Goal: Information Seeking & Learning: Learn about a topic

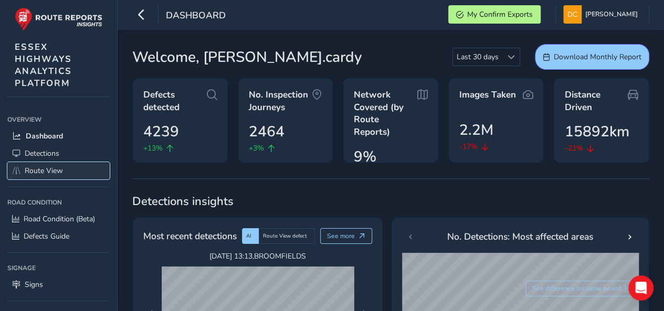
click at [42, 166] on span "Route View" at bounding box center [44, 171] width 38 height 10
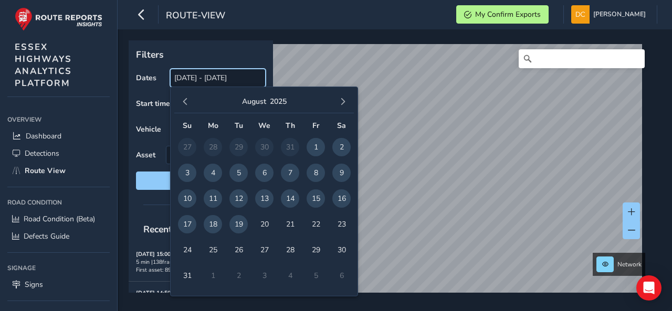
click at [201, 78] on input "[DATE] - [DATE]" at bounding box center [218, 78] width 96 height 18
click at [188, 99] on span "button" at bounding box center [185, 101] width 7 height 7
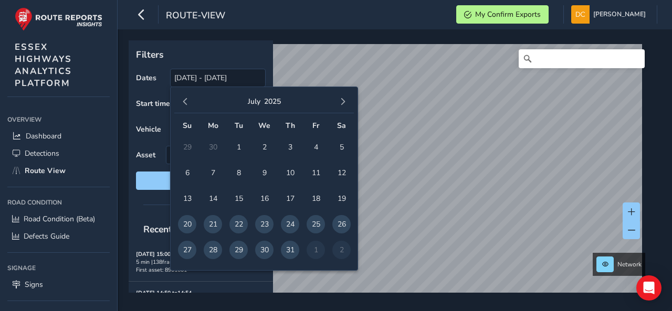
click at [188, 100] on span "button" at bounding box center [185, 101] width 7 height 7
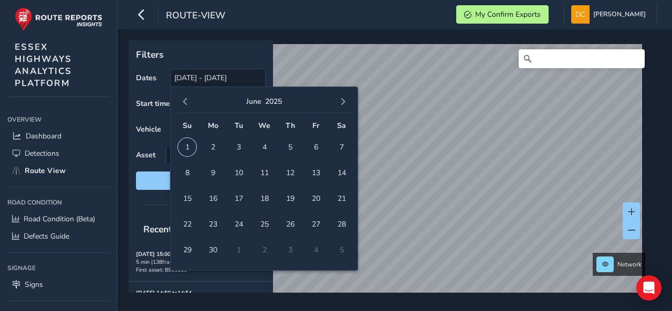
drag, startPoint x: 187, startPoint y: 143, endPoint x: 207, endPoint y: 139, distance: 19.9
click at [190, 144] on span "1" at bounding box center [187, 147] width 18 height 18
click at [344, 101] on span "button" at bounding box center [342, 101] width 7 height 7
click at [344, 102] on span "button" at bounding box center [342, 101] width 7 height 7
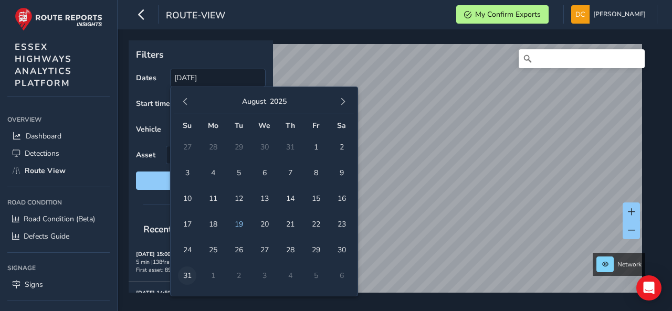
click at [184, 274] on span "31" at bounding box center [187, 276] width 18 height 18
type input "[DATE] - [DATE]"
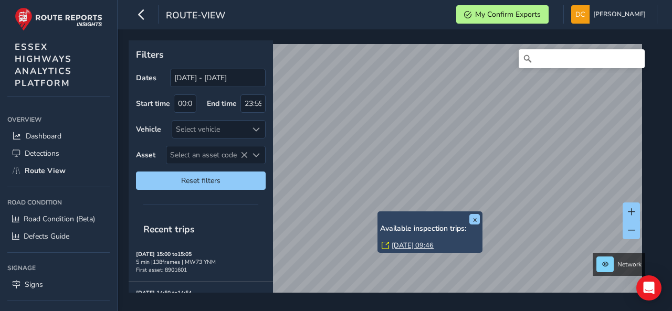
click at [401, 247] on link "[DATE] 09:46" at bounding box center [413, 245] width 42 height 9
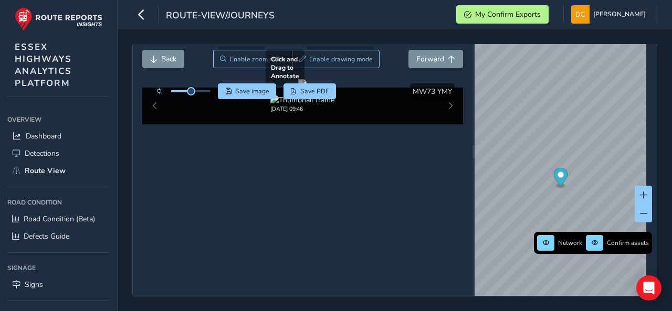
scroll to position [61, 0]
click at [307, 105] on img at bounding box center [302, 100] width 64 height 10
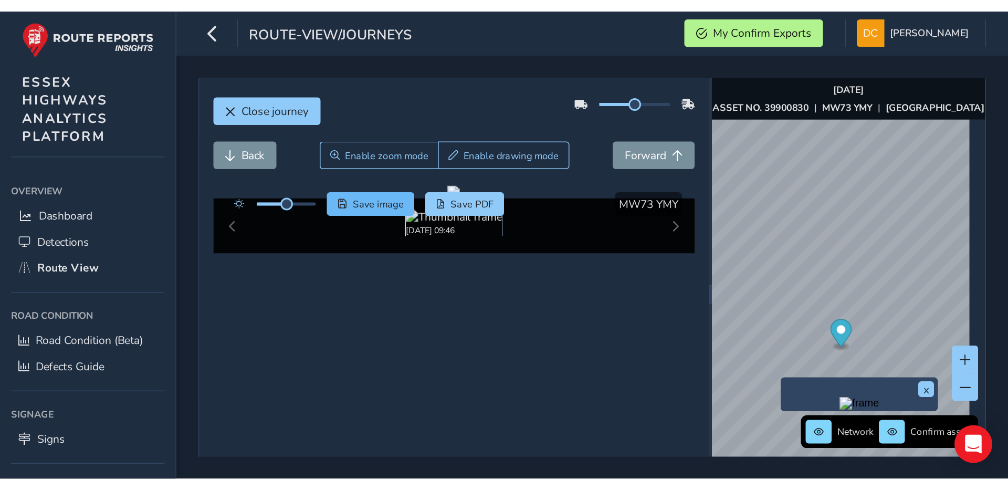
scroll to position [0, 0]
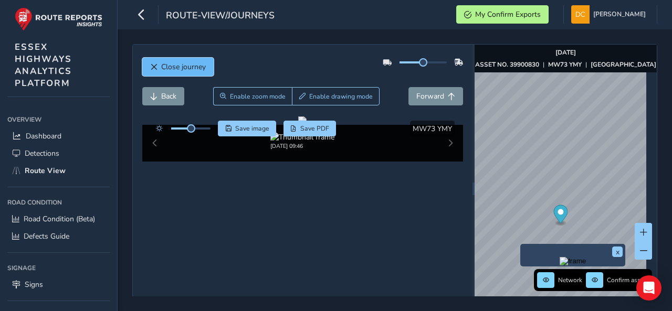
click at [199, 69] on span "Close journey" at bounding box center [183, 67] width 45 height 10
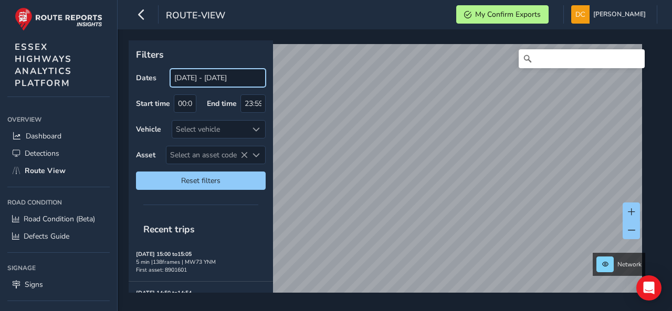
click at [206, 82] on input "[DATE] - [DATE]" at bounding box center [218, 78] width 96 height 18
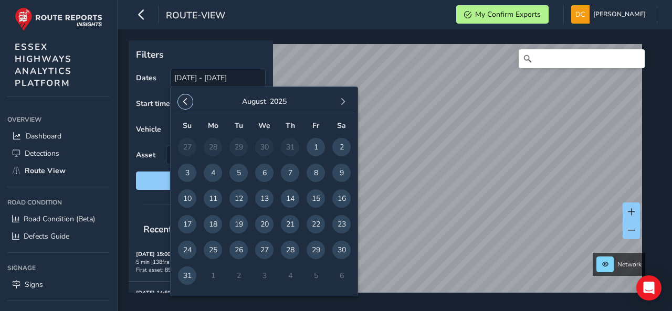
click at [187, 97] on button "button" at bounding box center [185, 102] width 15 height 15
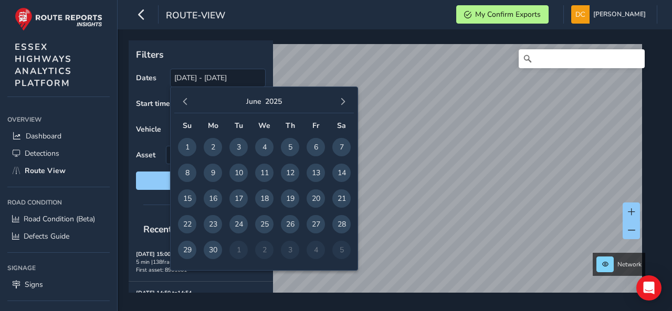
click at [187, 97] on button "button" at bounding box center [185, 102] width 15 height 15
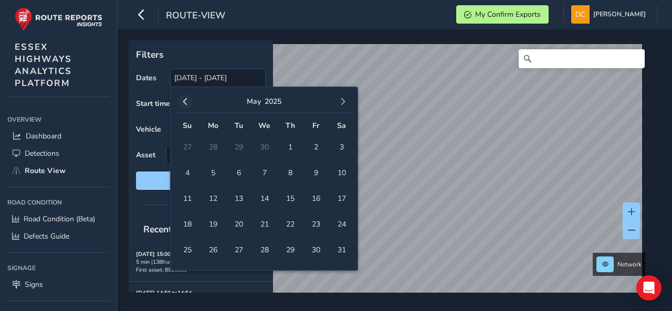
click at [187, 97] on button "button" at bounding box center [185, 102] width 15 height 15
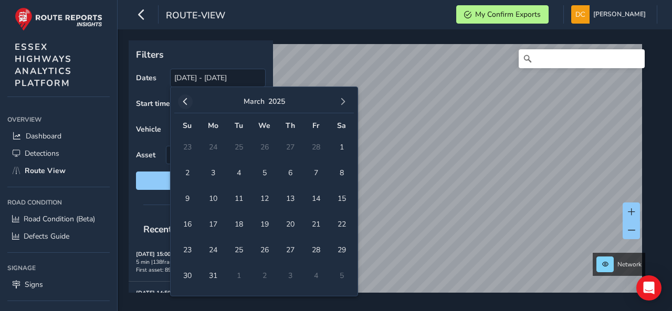
click at [187, 98] on button "button" at bounding box center [185, 102] width 15 height 15
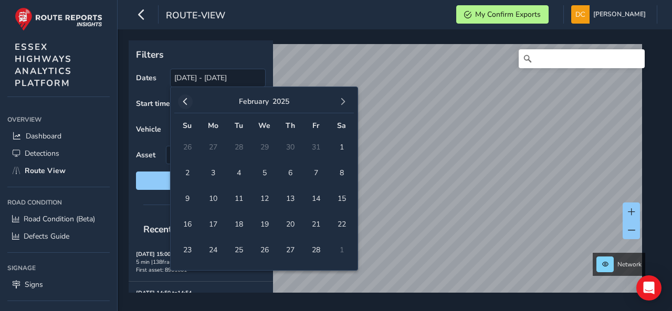
click at [187, 98] on span "button" at bounding box center [185, 101] width 7 height 7
click at [188, 100] on span "button" at bounding box center [185, 101] width 7 height 7
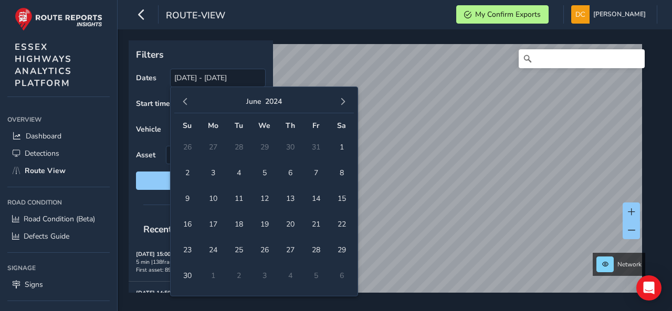
click at [188, 100] on span "button" at bounding box center [185, 101] width 7 height 7
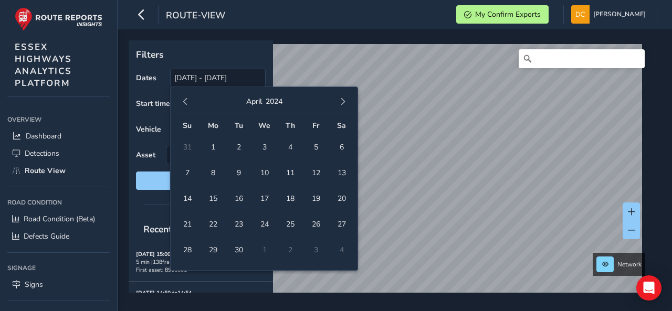
click at [188, 100] on span "button" at bounding box center [185, 101] width 7 height 7
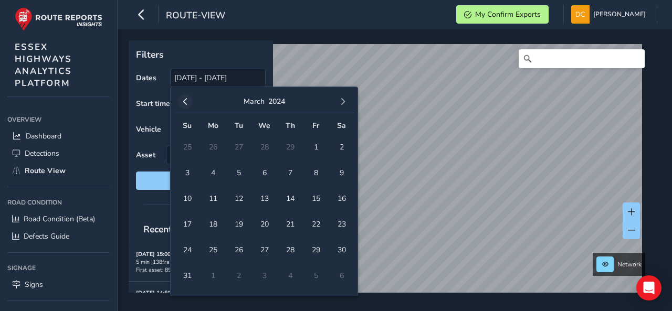
click at [187, 100] on span "button" at bounding box center [185, 101] width 7 height 7
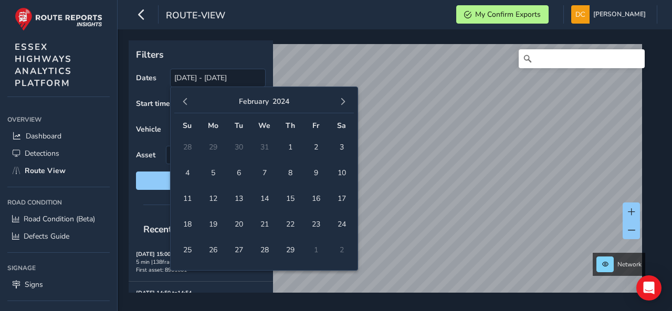
click at [300, 144] on td "1" at bounding box center [290, 147] width 26 height 26
click at [294, 148] on span "1" at bounding box center [290, 147] width 18 height 18
click at [341, 103] on span "button" at bounding box center [342, 101] width 7 height 7
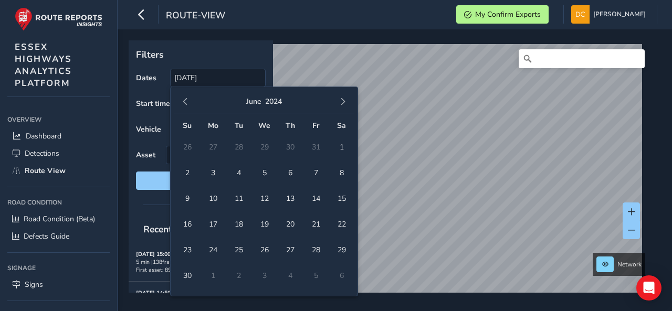
click at [341, 103] on span "button" at bounding box center [342, 101] width 7 height 7
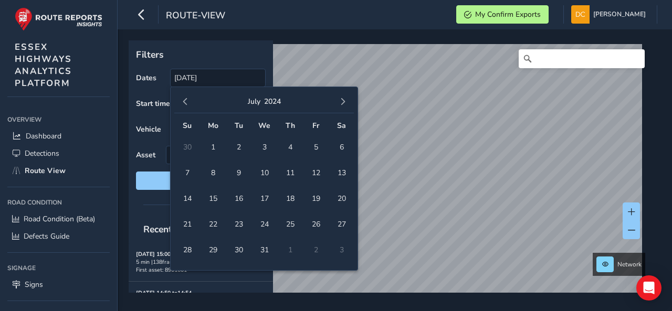
click at [341, 103] on span "button" at bounding box center [342, 101] width 7 height 7
click at [341, 104] on span "button" at bounding box center [342, 101] width 7 height 7
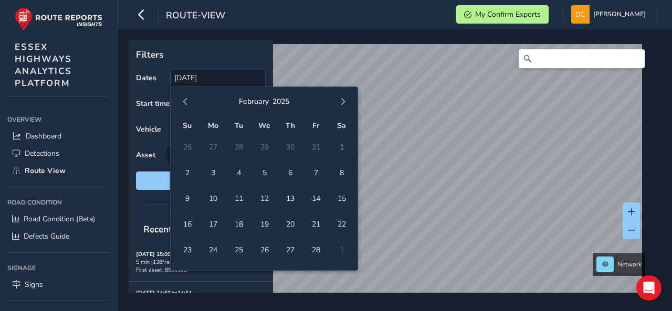
click at [341, 104] on span "button" at bounding box center [342, 101] width 7 height 7
click at [341, 103] on span "button" at bounding box center [342, 101] width 7 height 7
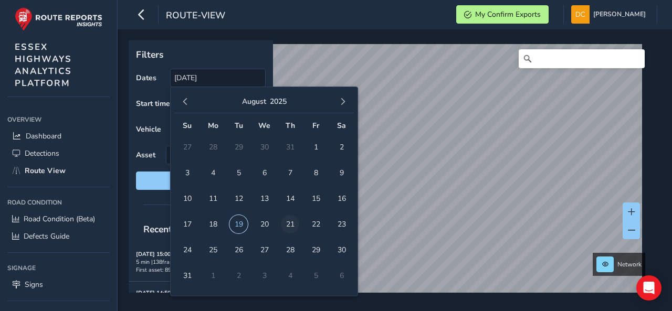
drag, startPoint x: 242, startPoint y: 225, endPoint x: 295, endPoint y: 226, distance: 52.5
click at [242, 225] on span "19" at bounding box center [238, 224] width 18 height 18
type input "[DATE] - [DATE]"
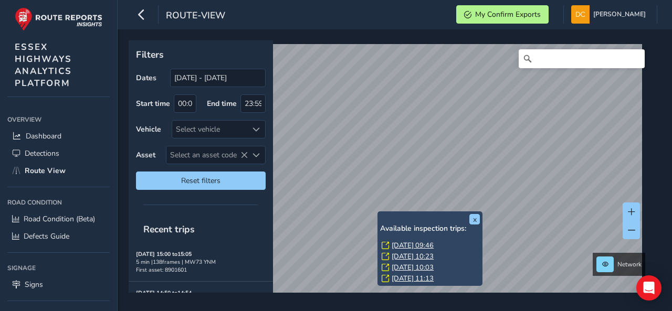
click at [415, 256] on link "[DATE] 10:23" at bounding box center [413, 256] width 42 height 9
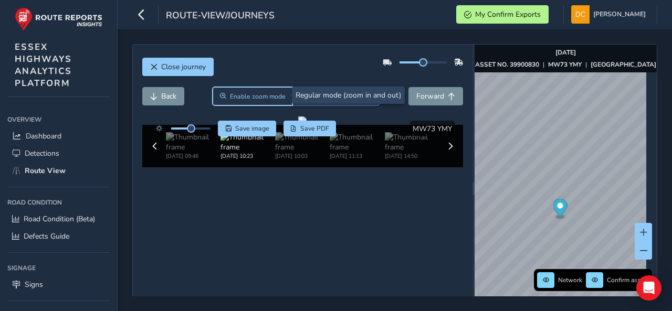
click at [236, 95] on span "Enable zoom mode" at bounding box center [258, 96] width 56 height 8
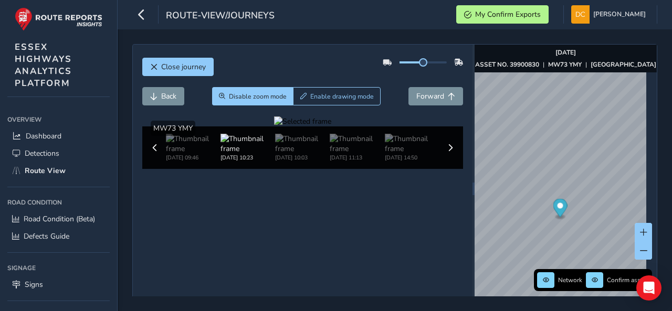
click at [274, 127] on div at bounding box center [302, 122] width 57 height 10
